Goal: Communication & Community: Answer question/provide support

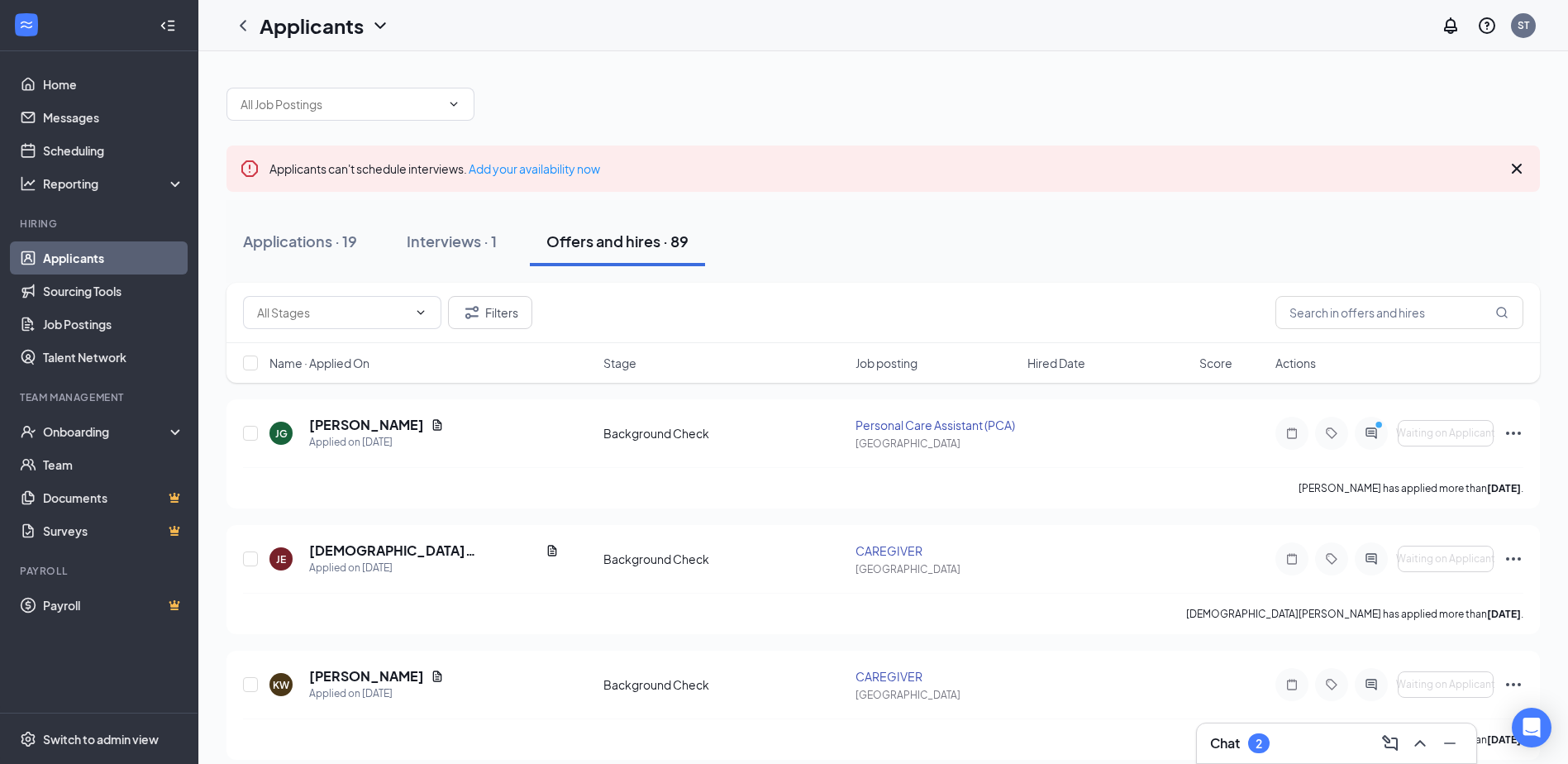
click at [1267, 736] on div "2" at bounding box center [1259, 744] width 21 height 20
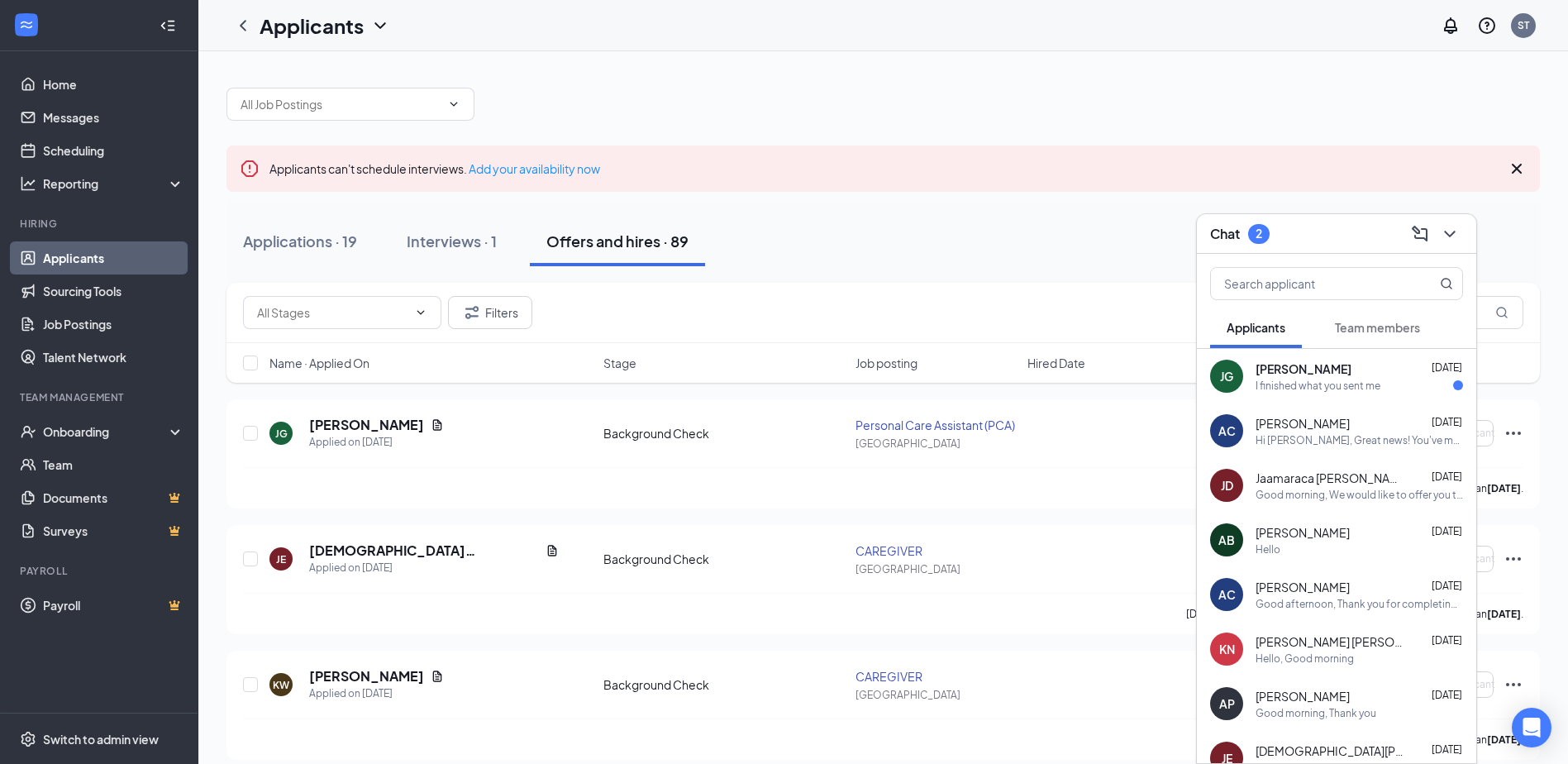
click at [1314, 376] on span "[PERSON_NAME]" at bounding box center [1303, 369] width 96 height 17
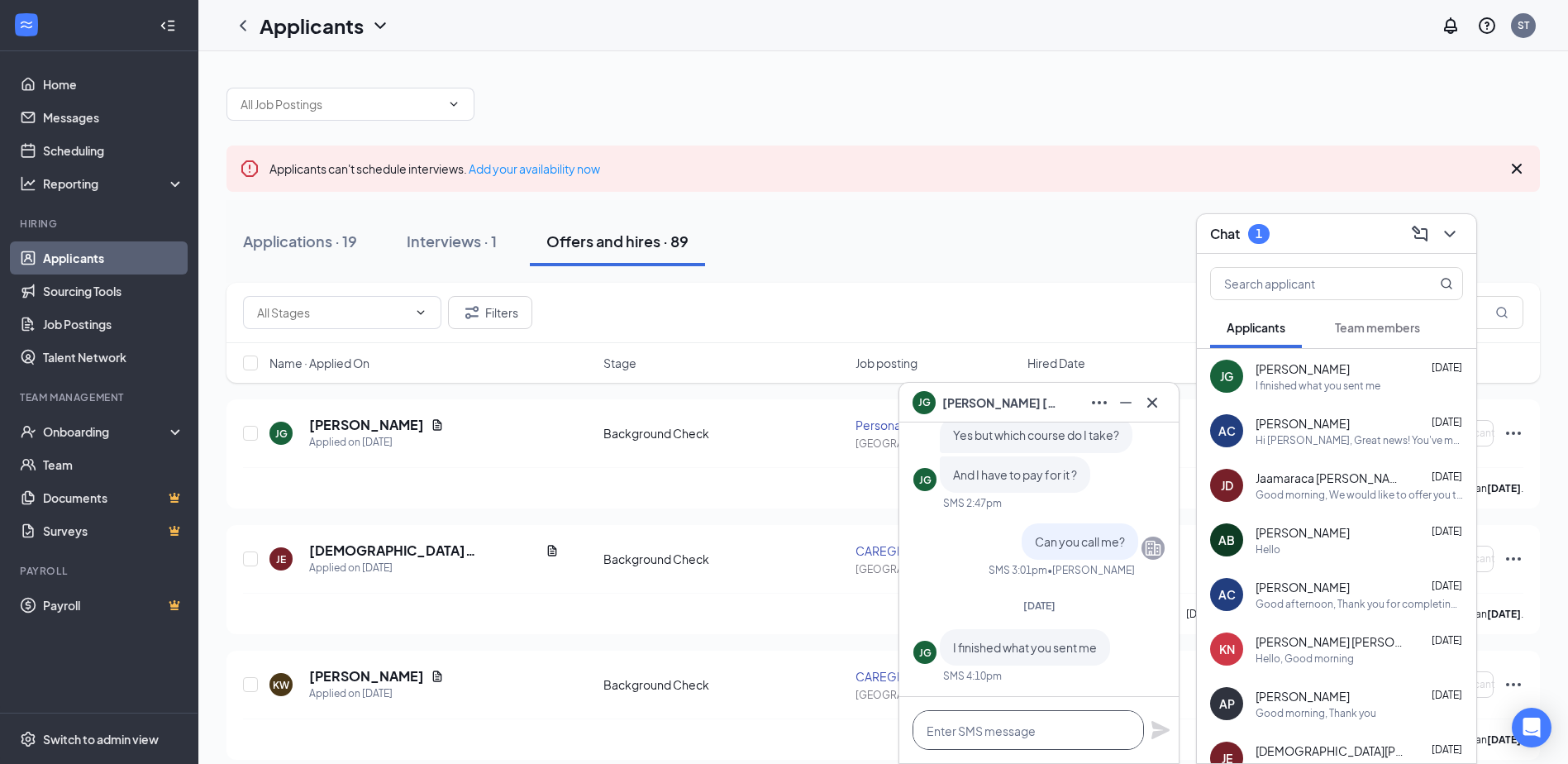
click at [1028, 736] on textarea at bounding box center [1028, 730] width 232 height 40
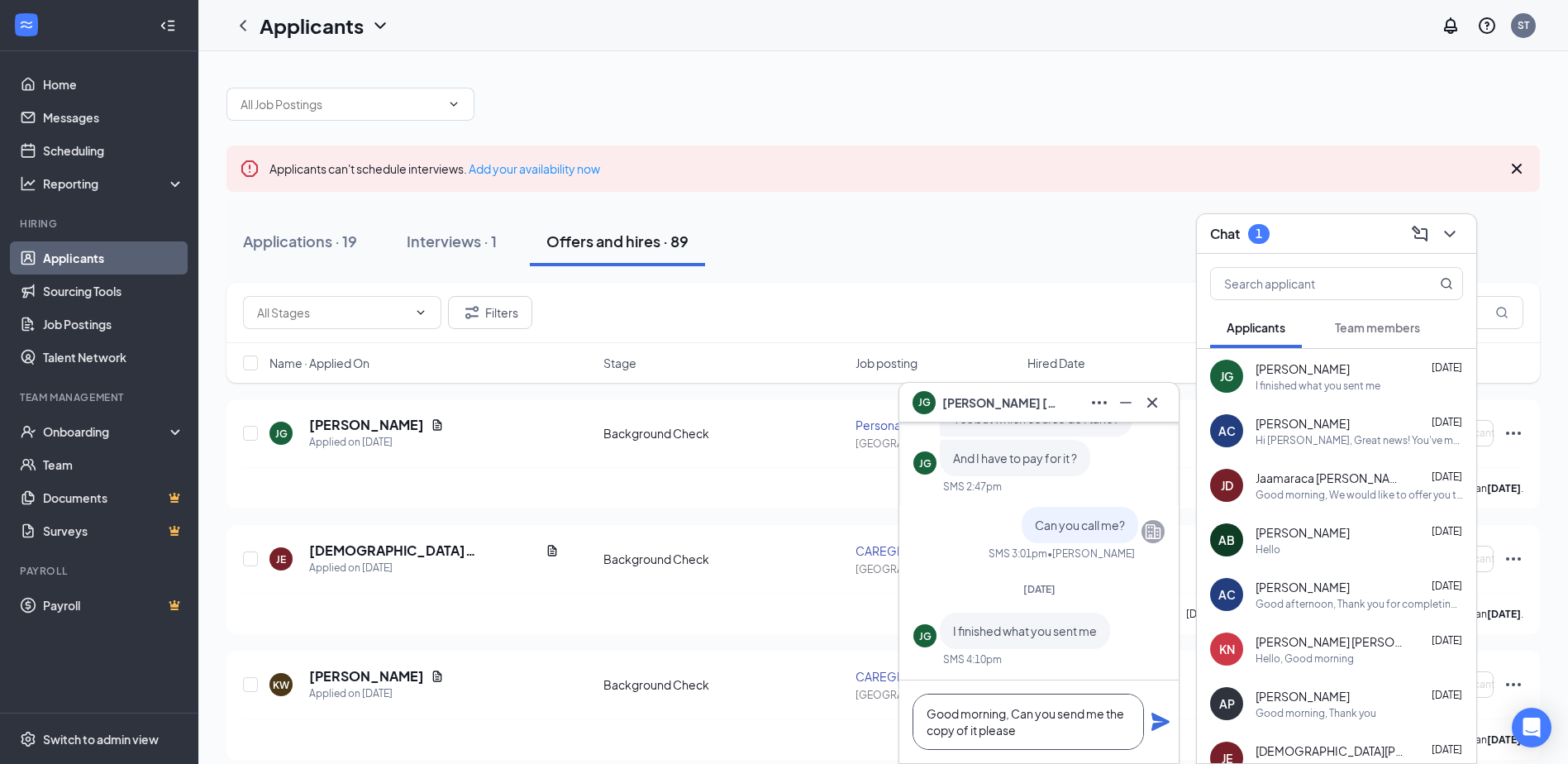
type textarea "Good morning, Can you send me the copy of it please"
click at [1159, 722] on icon "Plane" at bounding box center [1160, 721] width 20 height 20
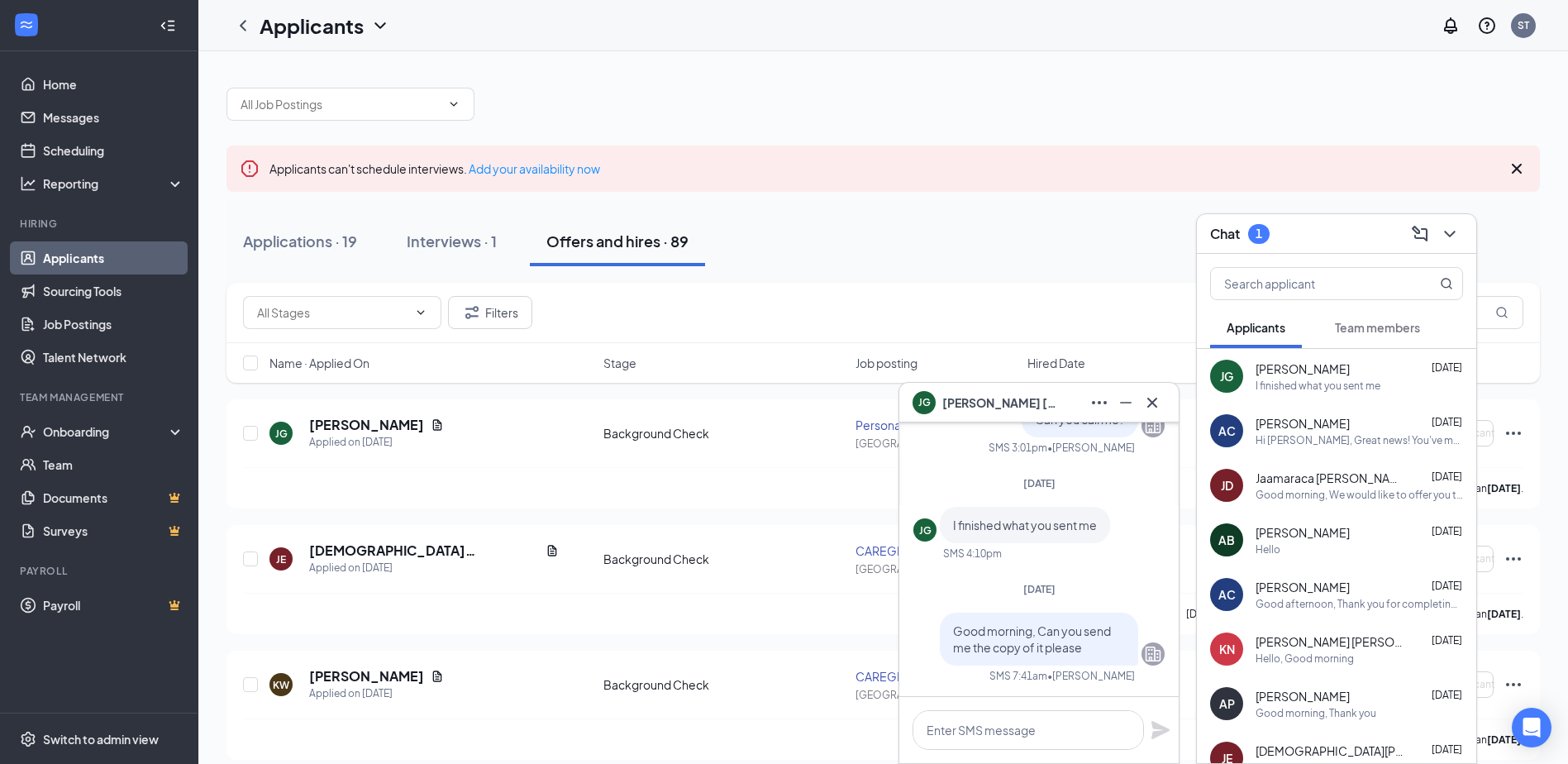
scroll to position [0, 0]
click at [1147, 400] on icon "Cross" at bounding box center [1152, 402] width 20 height 20
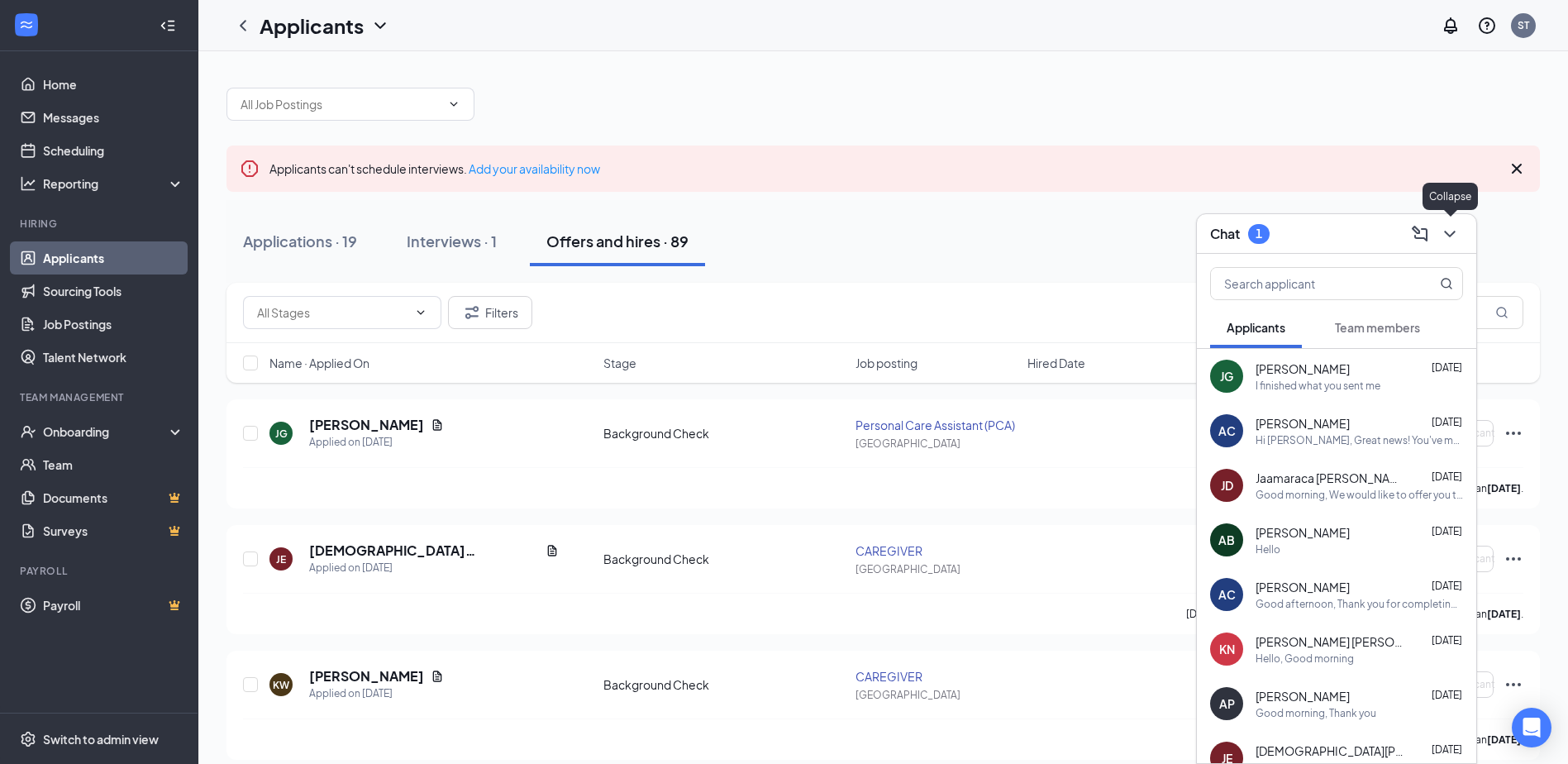
click at [1453, 233] on icon "ChevronDown" at bounding box center [1449, 234] width 11 height 6
